Goal: Task Accomplishment & Management: Manage account settings

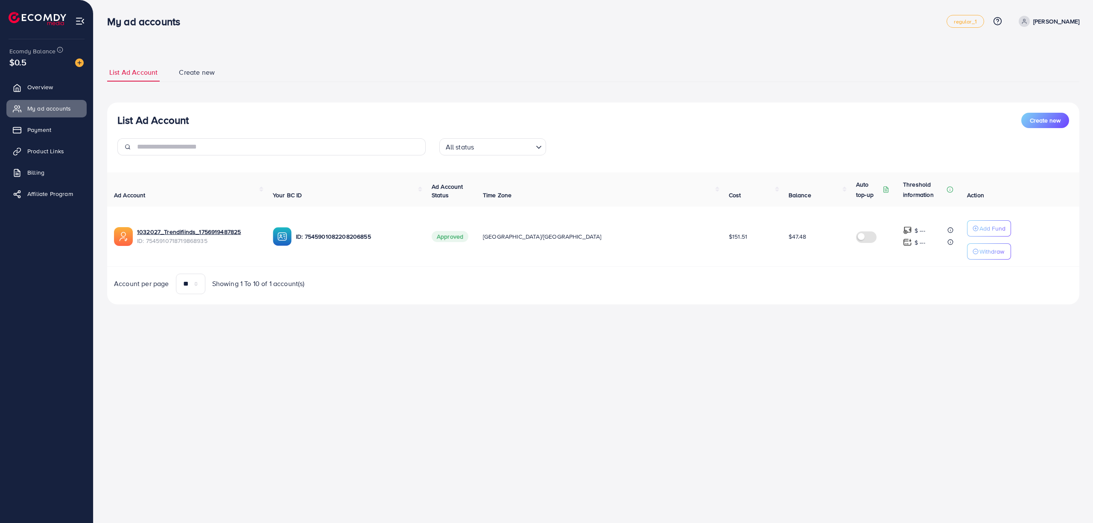
click at [48, 67] on div "$0.5" at bounding box center [46, 62] width 74 height 12
click at [23, 64] on span "$0.5" at bounding box center [18, 62] width 18 height 12
click at [45, 90] on span "Overview" at bounding box center [42, 87] width 26 height 9
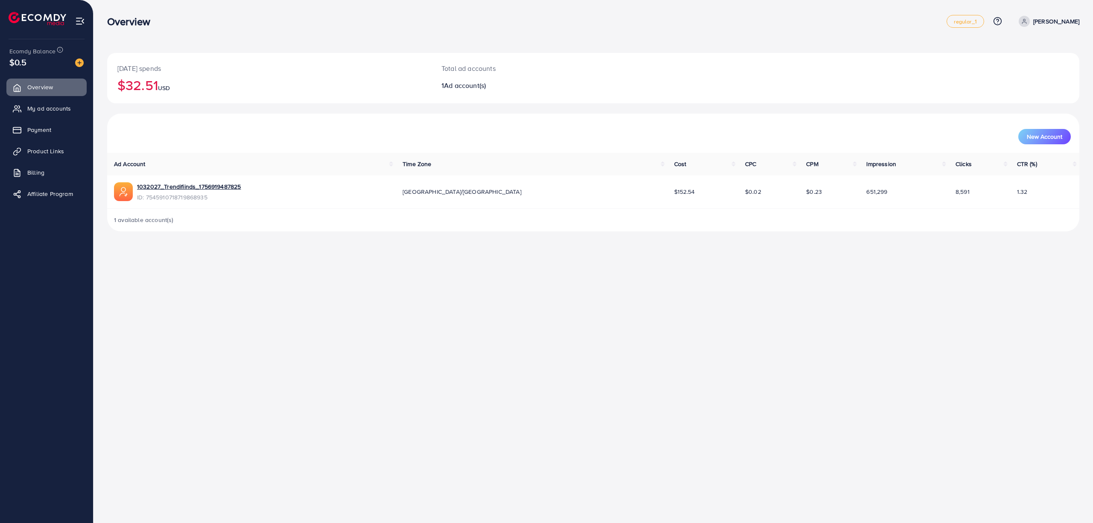
click at [27, 61] on div "$0.5" at bounding box center [46, 62] width 74 height 12
click at [31, 111] on span "My ad accounts" at bounding box center [51, 108] width 44 height 9
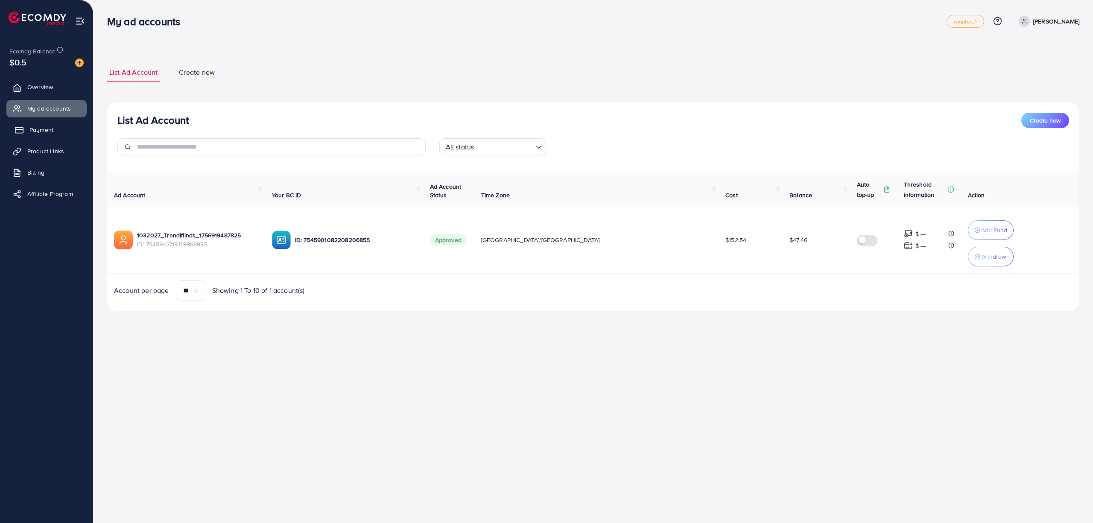
click at [31, 135] on link "Payment" at bounding box center [46, 129] width 80 height 17
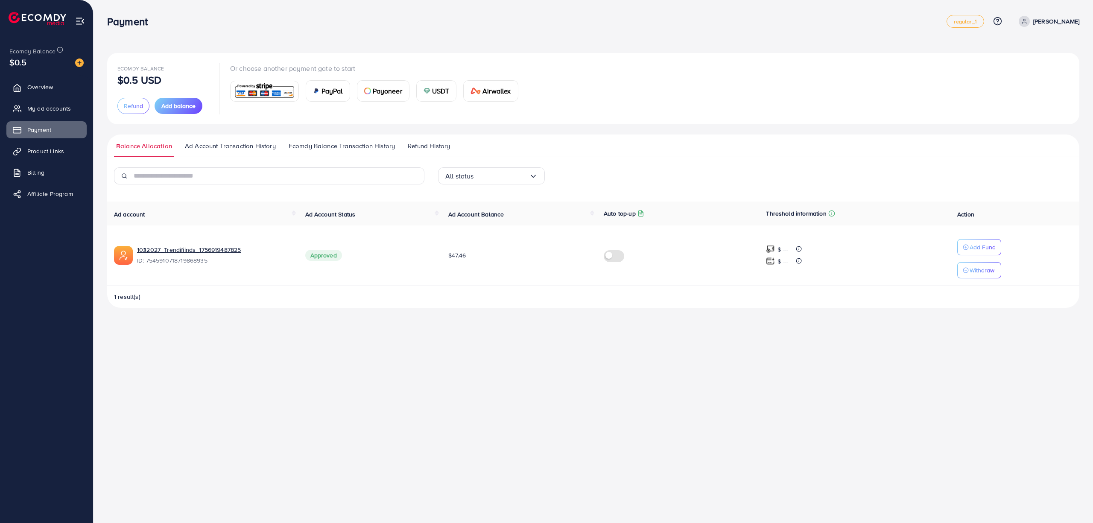
click at [37, 17] on img at bounding box center [38, 18] width 58 height 13
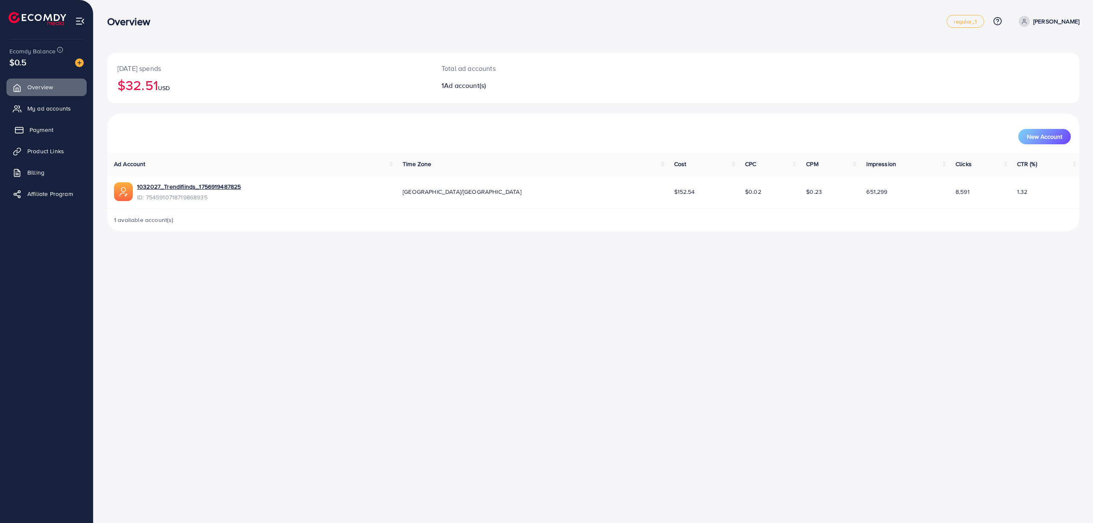
click at [36, 131] on span "Payment" at bounding box center [41, 130] width 24 height 9
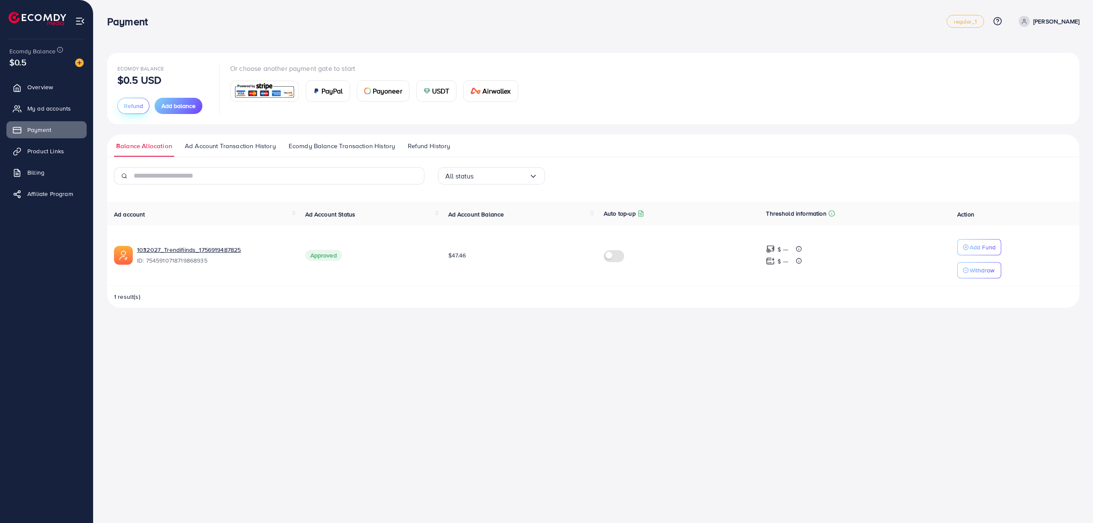
click at [129, 104] on span "Refund" at bounding box center [133, 106] width 19 height 9
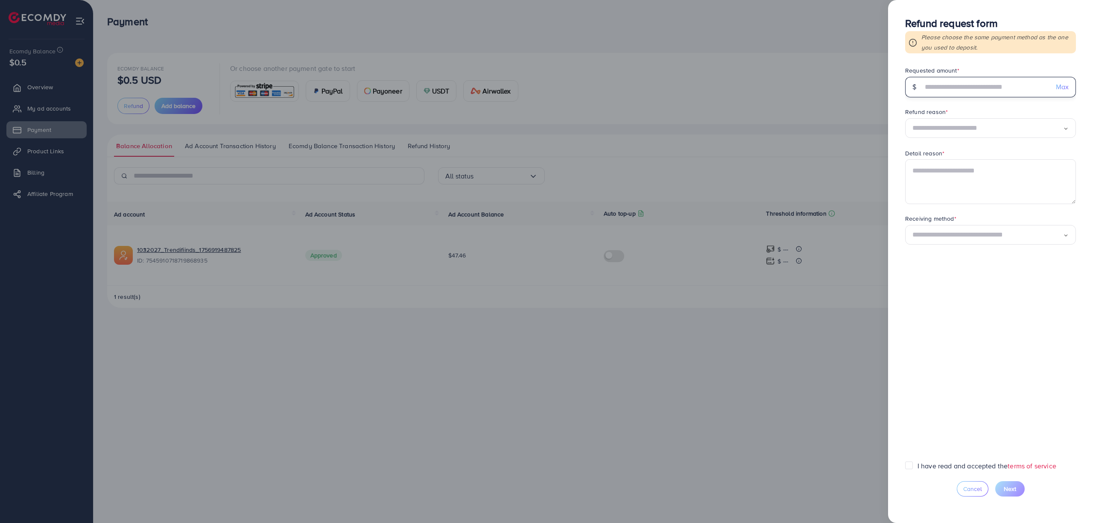
click at [964, 87] on input "text" at bounding box center [986, 87] width 126 height 20
type input "***"
click at [1064, 84] on span "Max" at bounding box center [1062, 87] width 13 height 10
click at [1054, 129] on input "Search for option" at bounding box center [988, 128] width 151 height 13
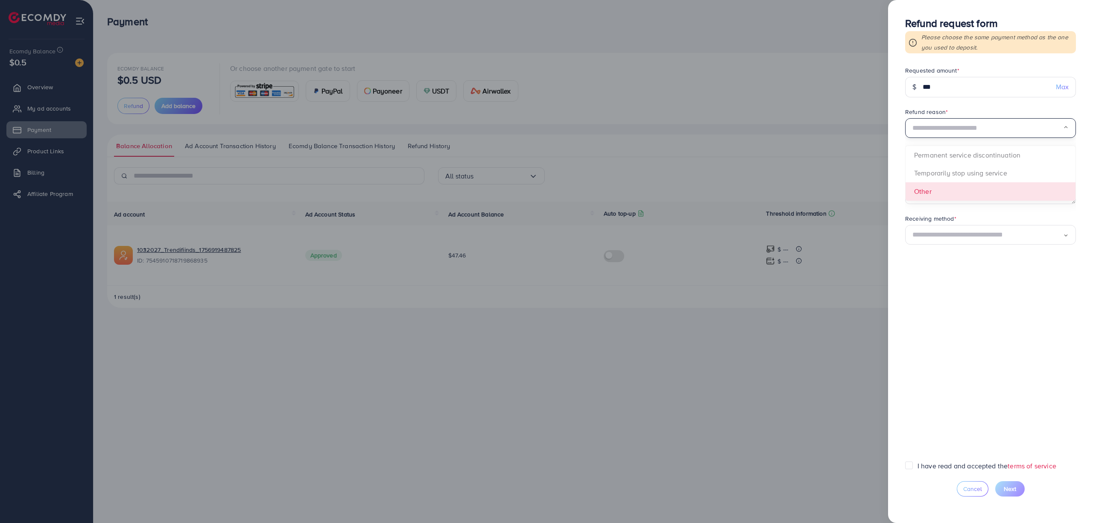
click at [988, 189] on form "Requested amount * $ *** Max Refund reason * Loading... Permanent service disco…" at bounding box center [990, 263] width 171 height 395
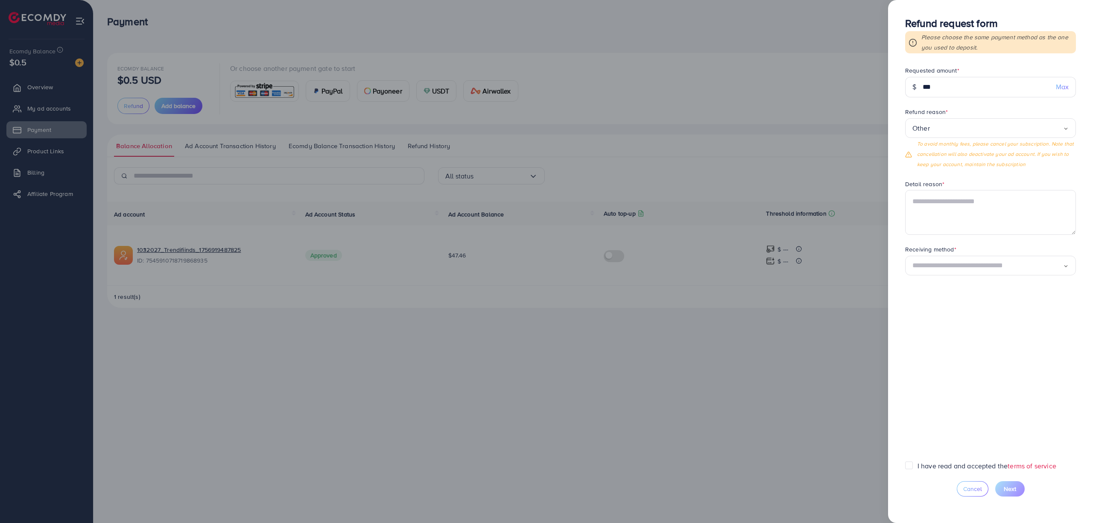
click at [1063, 126] on icon "Search for option" at bounding box center [1066, 129] width 6 height 6
click at [1002, 178] on form "Requested amount * $ *** Max Refund reason * Temporarily stop using service Loa…" at bounding box center [990, 263] width 171 height 395
click at [1039, 129] on input "Search for option" at bounding box center [1035, 128] width 58 height 13
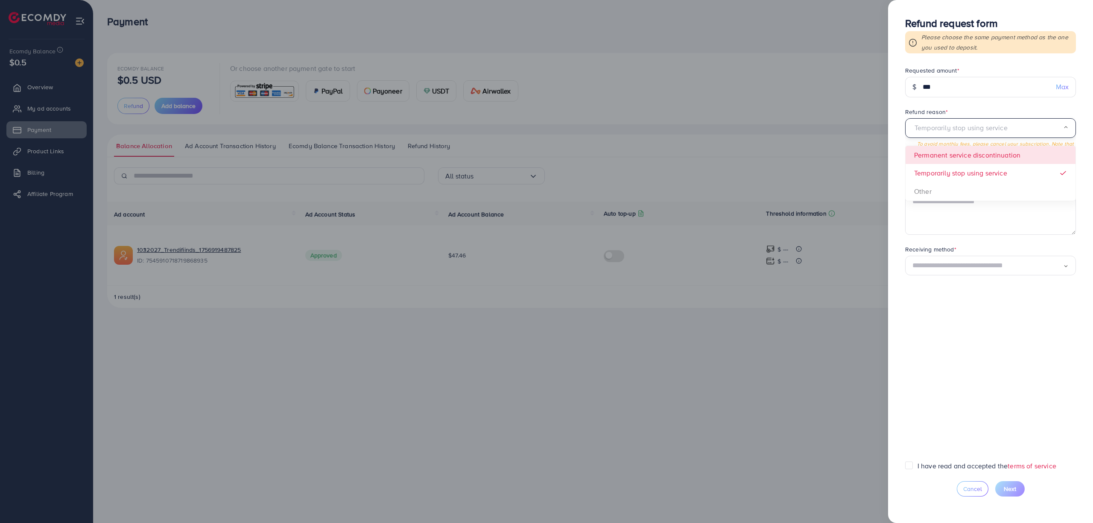
click at [992, 147] on span "Temporarily stop using service Loading... Permanent service discontinuation Tem…" at bounding box center [990, 143] width 171 height 51
click at [1031, 127] on input "Search for option" at bounding box center [988, 128] width 151 height 13
click at [1004, 170] on form "Requested amount * $ *** Max Refund reason * Permanent service discontinuation …" at bounding box center [990, 263] width 171 height 395
click at [1012, 181] on div "Detail reason *" at bounding box center [990, 185] width 171 height 11
click at [843, 68] on div at bounding box center [546, 261] width 1093 height 523
